Goal: Find specific page/section

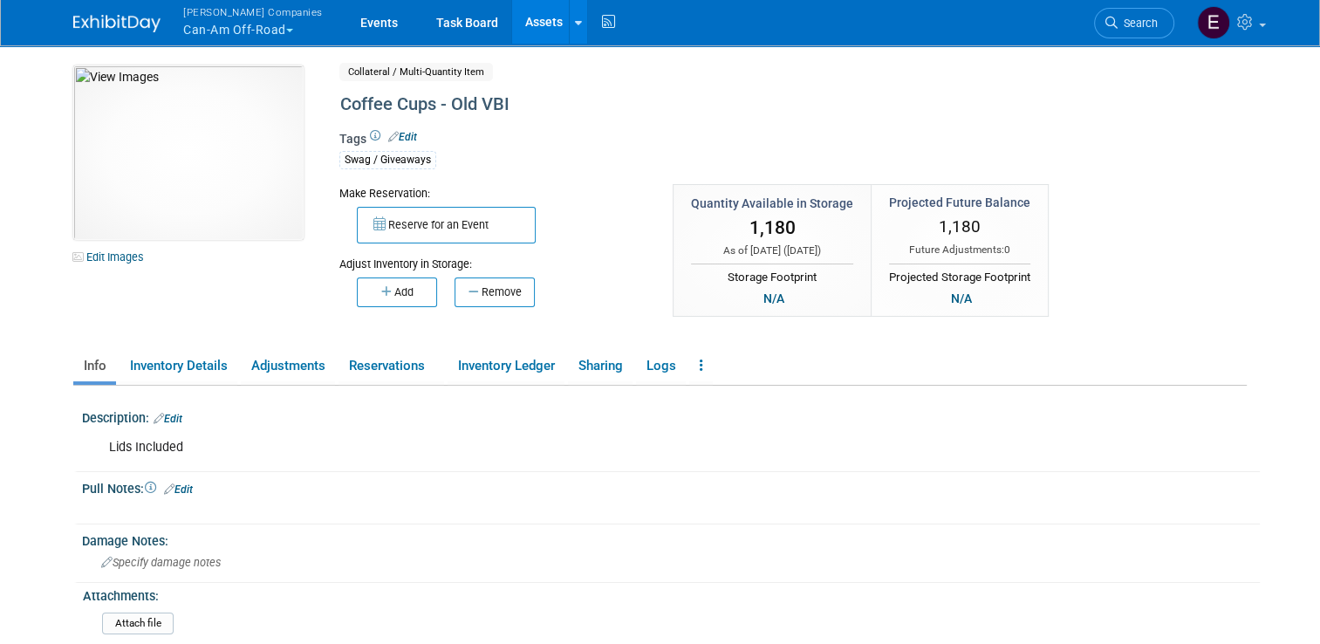
click at [1145, 177] on div "10051043-10729805-de6aae8a-4dbc-4ad9-9665-c1a320144ed5.jpg Edit Images Collater…" at bounding box center [660, 200] width 1200 height 271
click at [512, 28] on link "Assets" at bounding box center [544, 22] width 64 height 44
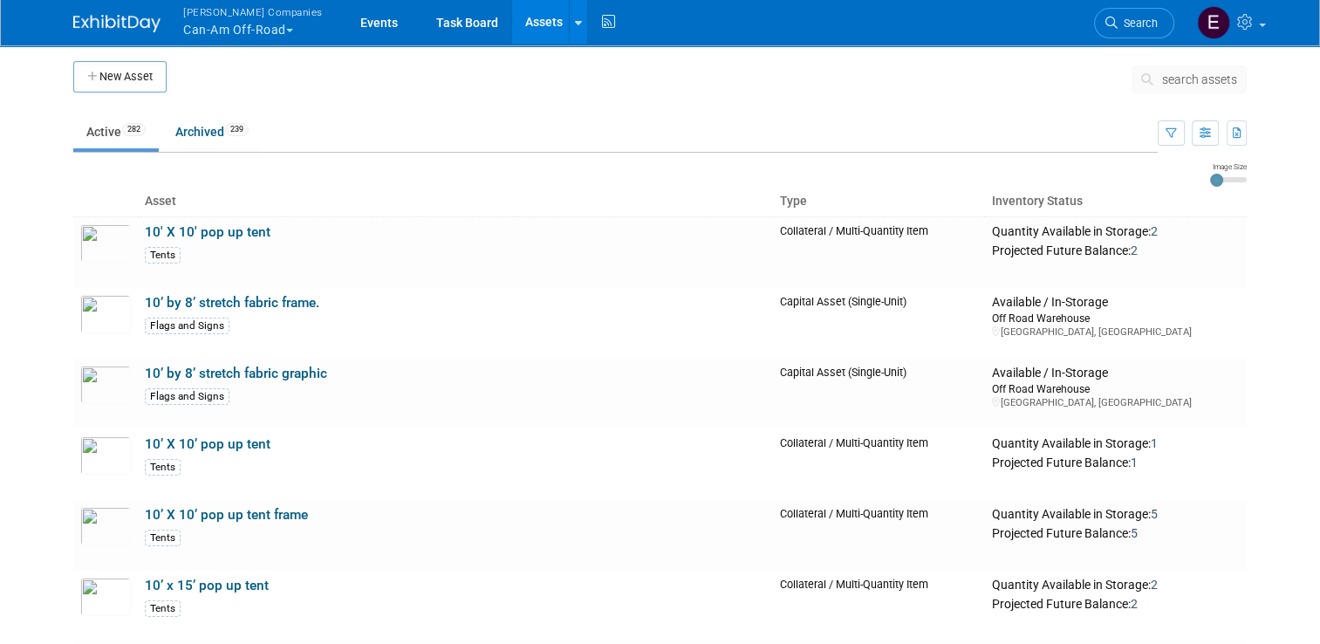
click at [1228, 76] on span "search assets" at bounding box center [1199, 79] width 75 height 14
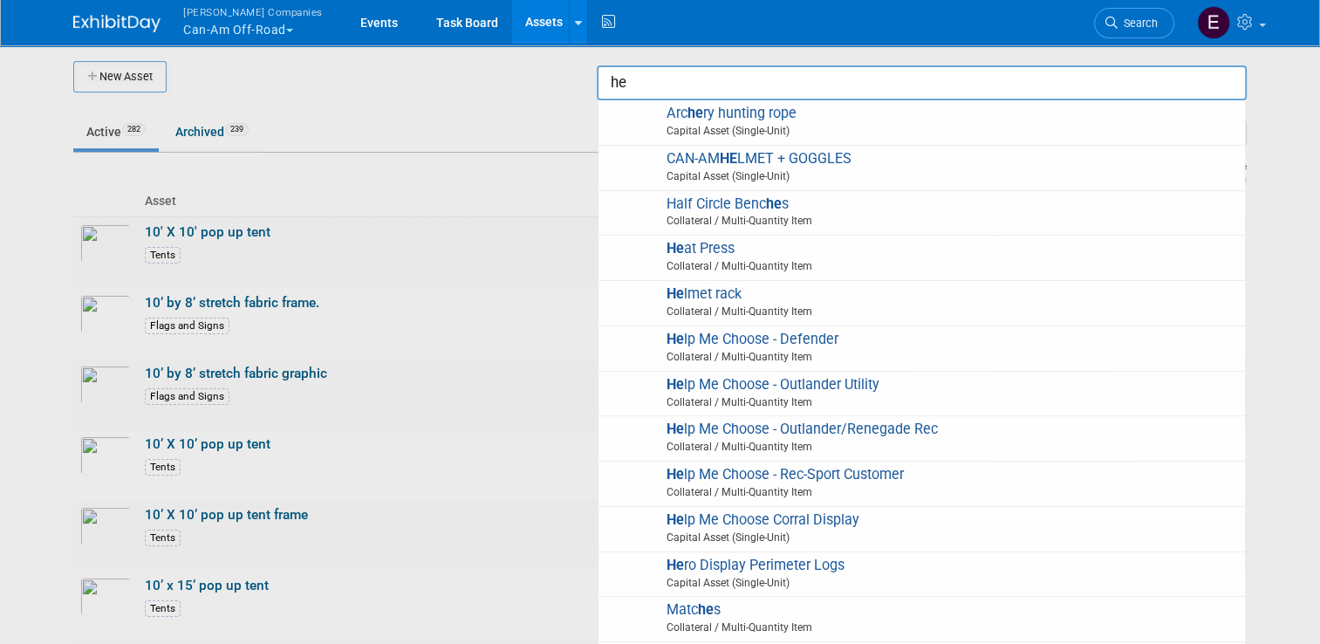
type input "h"
